Goal: Task Accomplishment & Management: Use online tool/utility

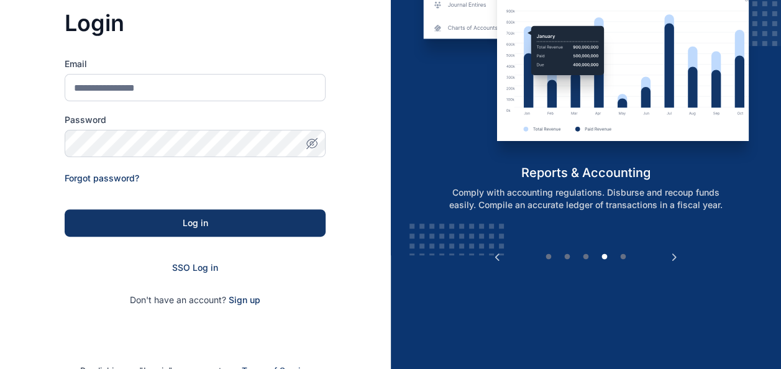
scroll to position [116, 0]
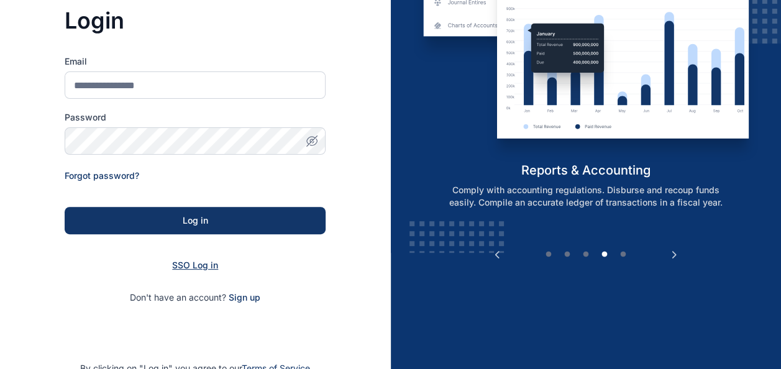
click at [196, 263] on span "SSO Log in" at bounding box center [195, 265] width 46 height 11
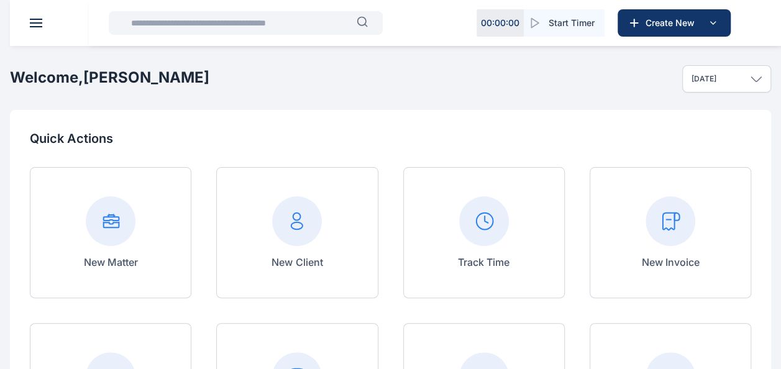
click at [29, 22] on header at bounding box center [400, 23] width 781 height 46
click at [35, 22] on button at bounding box center [36, 23] width 12 height 9
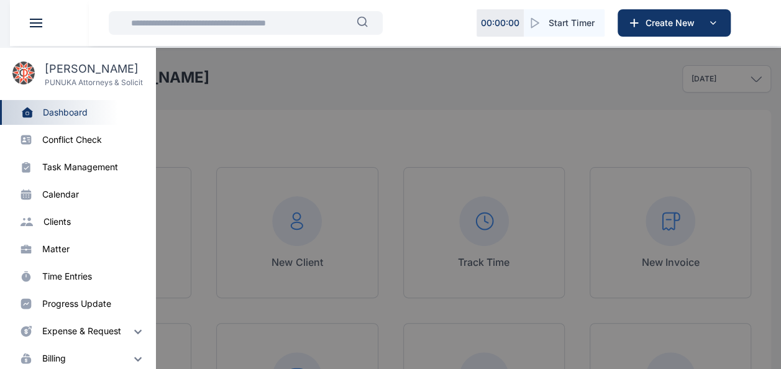
click at [89, 333] on div "expense & request" at bounding box center [81, 331] width 79 height 12
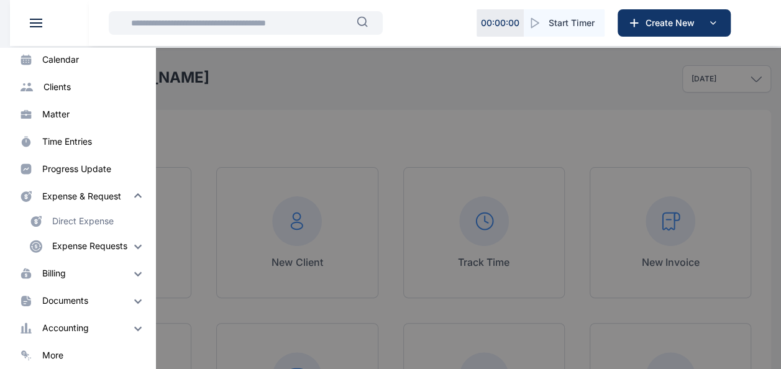
scroll to position [141, 0]
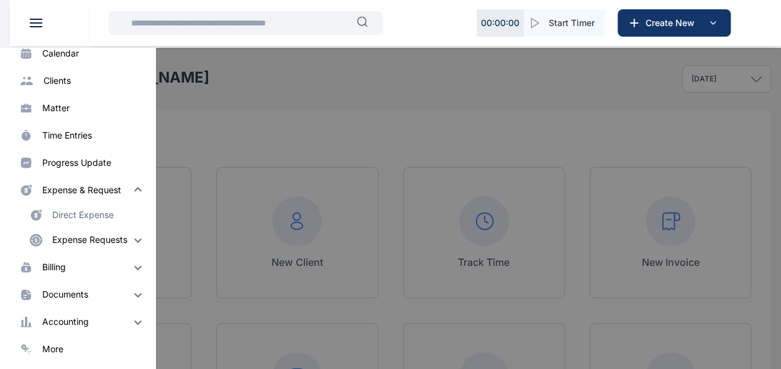
click at [99, 240] on div "Expense Requests" at bounding box center [89, 239] width 75 height 12
click at [89, 211] on div "Direct Expense" at bounding box center [82, 215] width 61 height 12
